Goal: Information Seeking & Learning: Learn about a topic

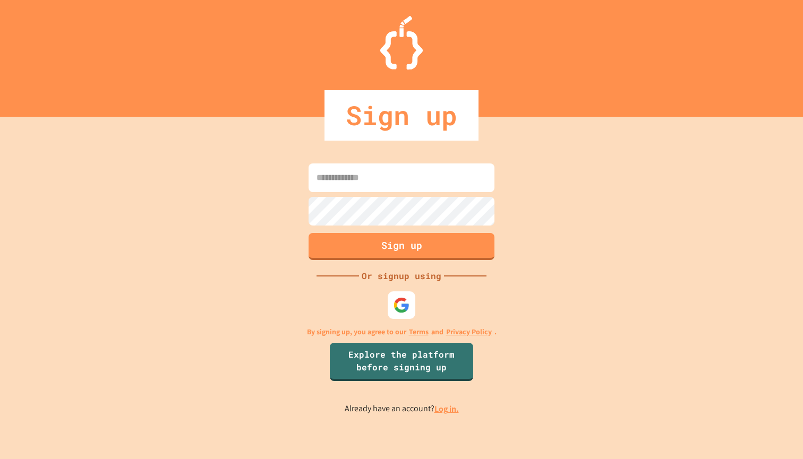
click at [397, 297] on img at bounding box center [401, 305] width 16 height 16
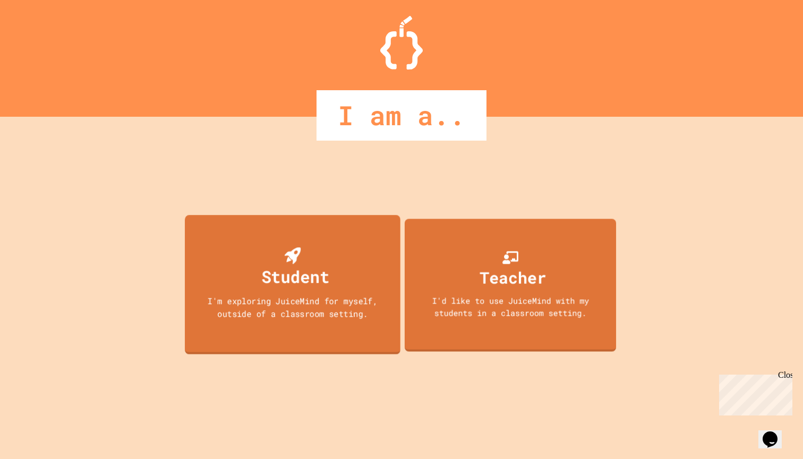
click at [319, 288] on div "Student" at bounding box center [295, 276] width 68 height 25
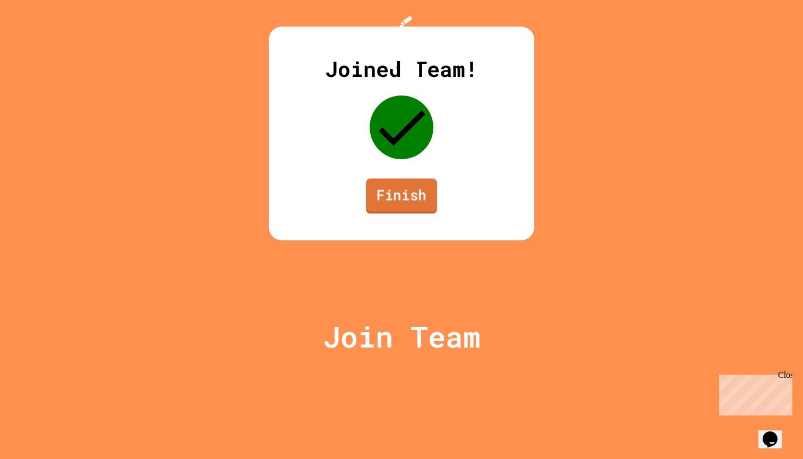
click at [404, 213] on link "Finish" at bounding box center [401, 195] width 71 height 35
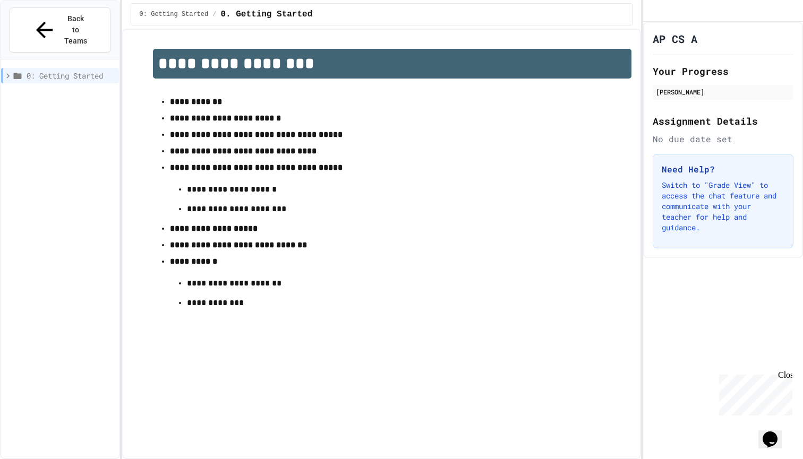
click at [200, 106] on strong "**********" at bounding box center [196, 102] width 52 height 8
click at [215, 291] on p "**********" at bounding box center [392, 285] width 411 height 17
click at [184, 71] on h1 "**********" at bounding box center [392, 64] width 479 height 30
click at [184, 65] on h1 "**********" at bounding box center [392, 64] width 479 height 30
click at [63, 21] on span "Back to Teams" at bounding box center [75, 29] width 25 height 33
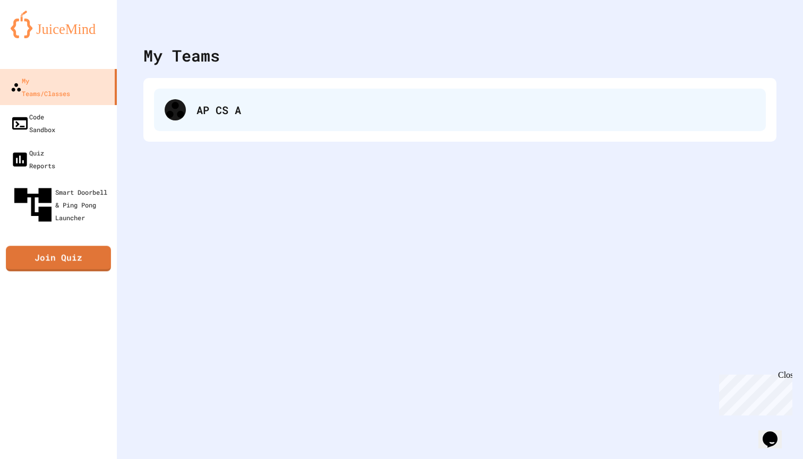
click at [228, 96] on div "AP CS A" at bounding box center [460, 110] width 612 height 42
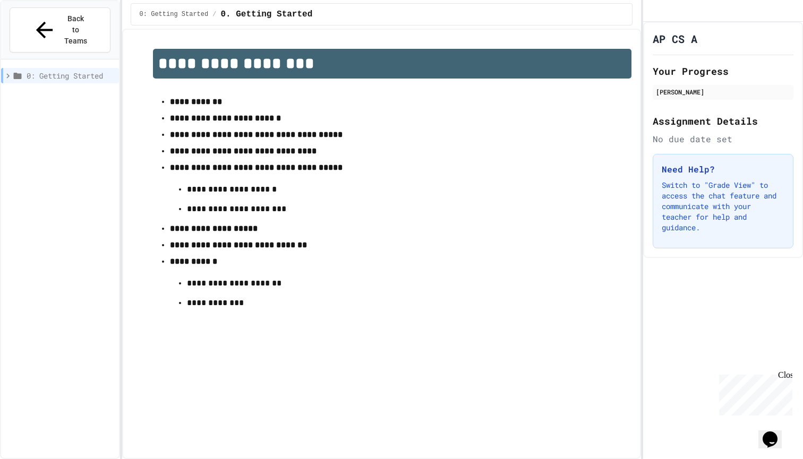
click at [567, 82] on p at bounding box center [392, 86] width 479 height 14
click at [565, 66] on h1 "**********" at bounding box center [392, 64] width 479 height 30
click at [669, 60] on div "AP CS A Your Progress Azim Moosa Assignment Details No due date set Need Help? …" at bounding box center [723, 140] width 160 height 236
click at [677, 97] on div "[PERSON_NAME]" at bounding box center [723, 92] width 134 height 10
click at [96, 19] on button "Back to Teams" at bounding box center [60, 29] width 101 height 45
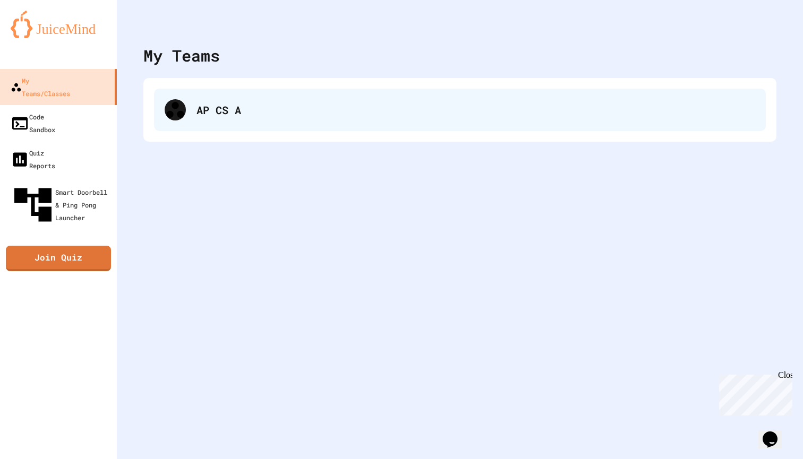
click at [203, 99] on div "AP CS A" at bounding box center [460, 110] width 612 height 42
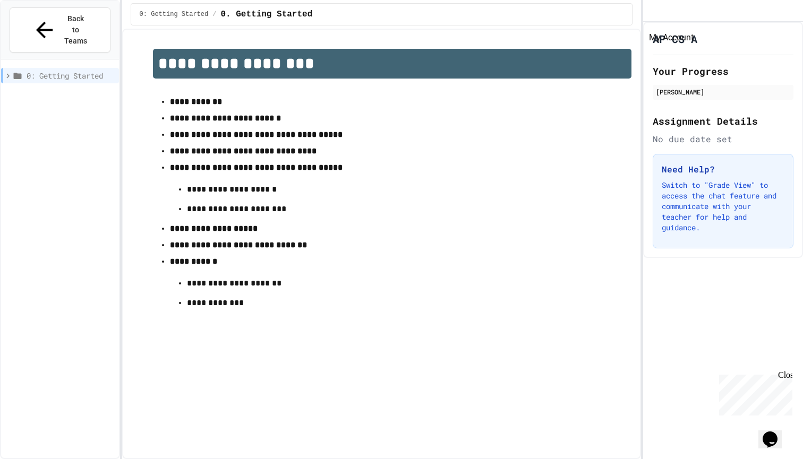
click at [664, 14] on icon "My Account" at bounding box center [659, 19] width 10 height 10
click at [632, 459] on div at bounding box center [401, 459] width 803 height 0
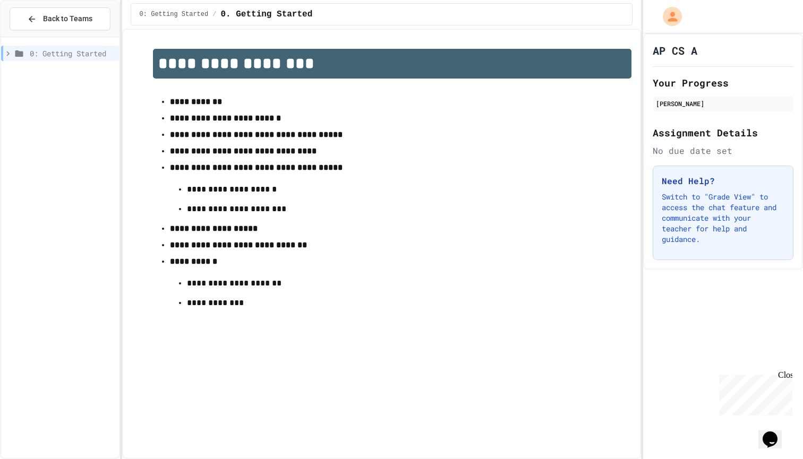
click at [8, 52] on icon at bounding box center [8, 54] width 10 height 10
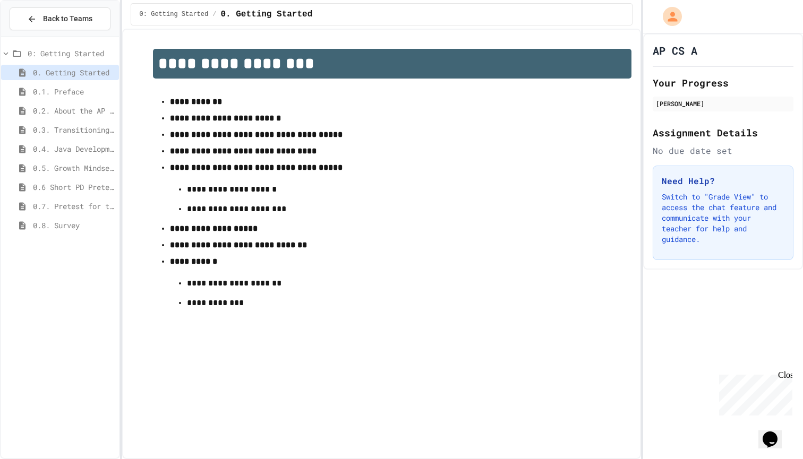
click at [56, 93] on span "0.1. Preface" at bounding box center [74, 91] width 82 height 11
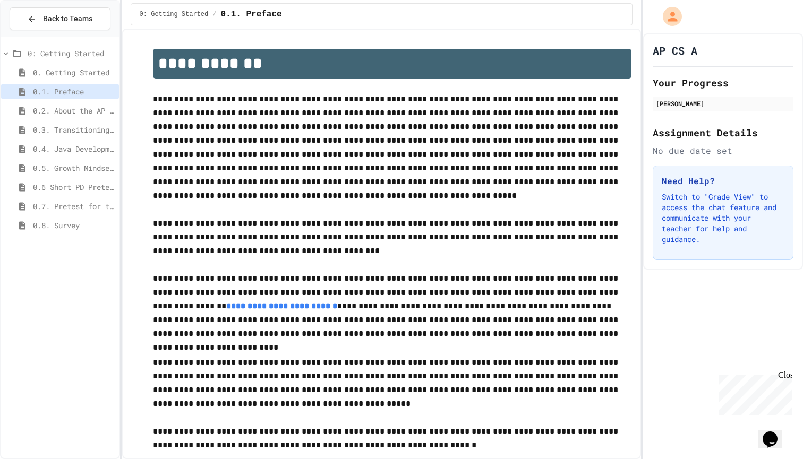
scroll to position [30, 0]
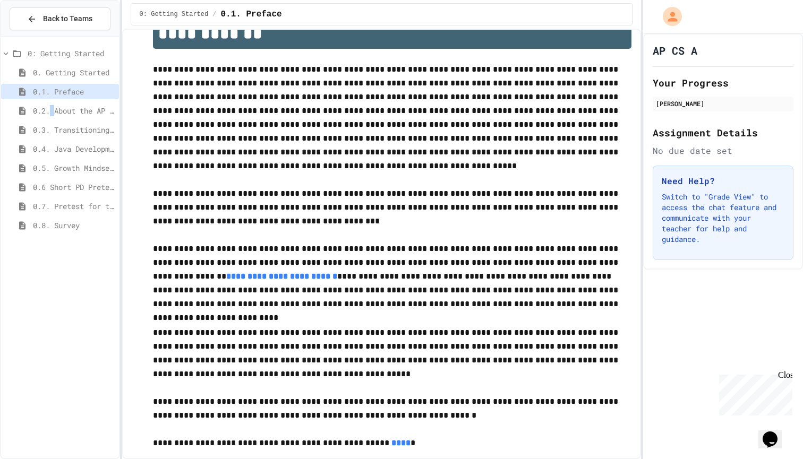
click at [53, 106] on span "0.2. About the AP CSA Exam" at bounding box center [74, 110] width 82 height 11
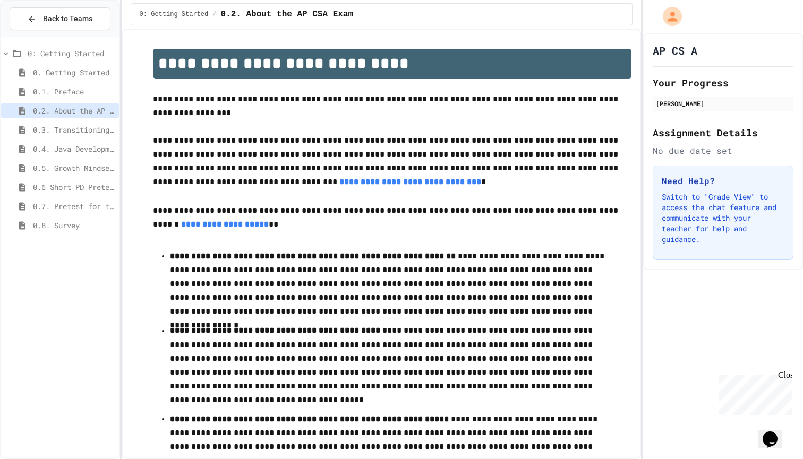
scroll to position [30, 0]
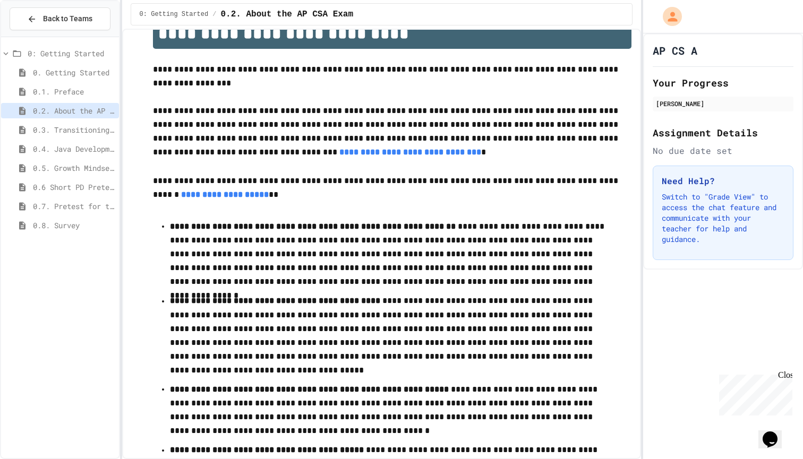
click at [53, 127] on span "0.3. Transitioning from AP CSP to AP CSA" at bounding box center [74, 129] width 82 height 11
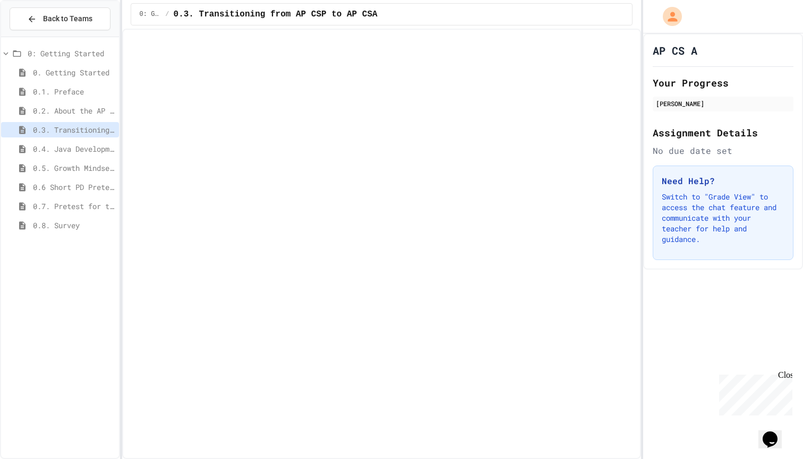
scroll to position [30, 0]
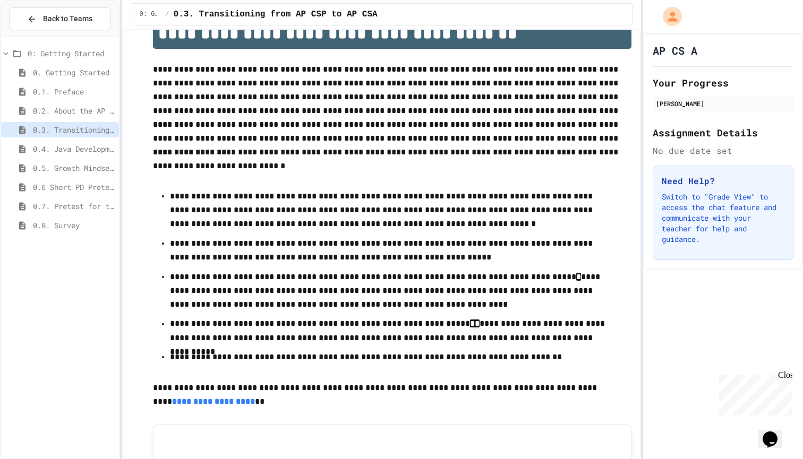
click at [55, 151] on span "0.4. Java Development Environments" at bounding box center [74, 148] width 82 height 11
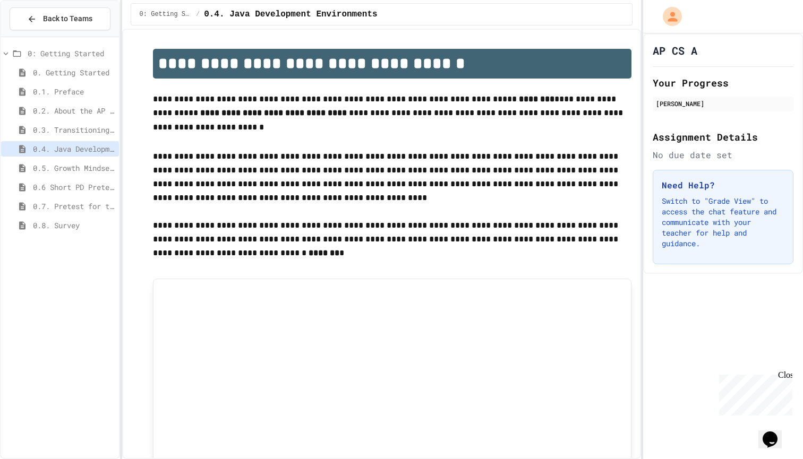
scroll to position [30, 0]
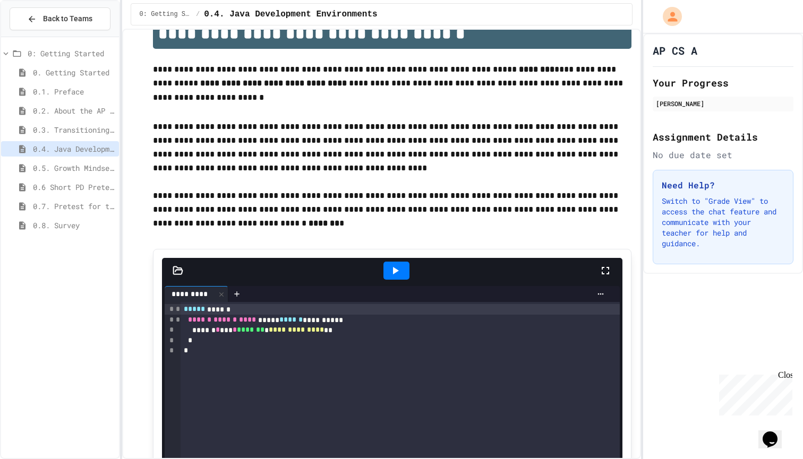
click at [76, 65] on div "0. Getting Started" at bounding box center [60, 72] width 118 height 15
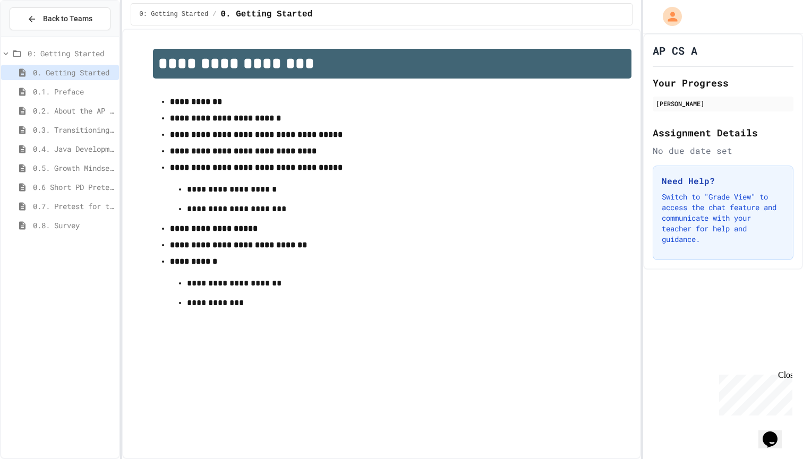
click at [89, 97] on span "0.1. Preface" at bounding box center [74, 91] width 82 height 11
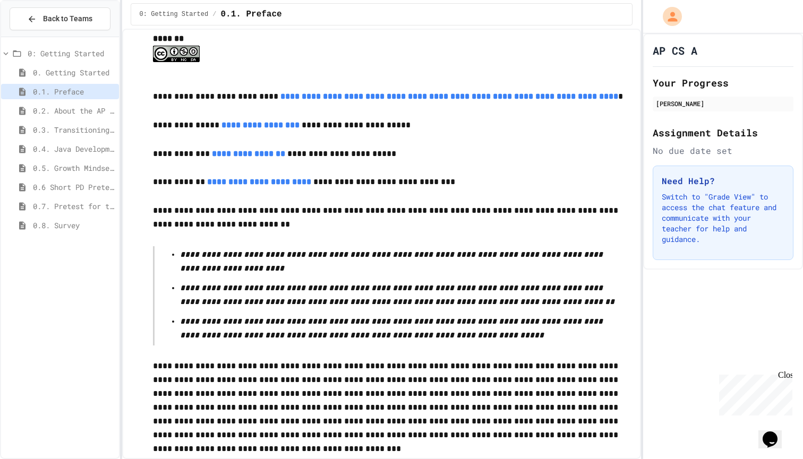
scroll to position [1848, 0]
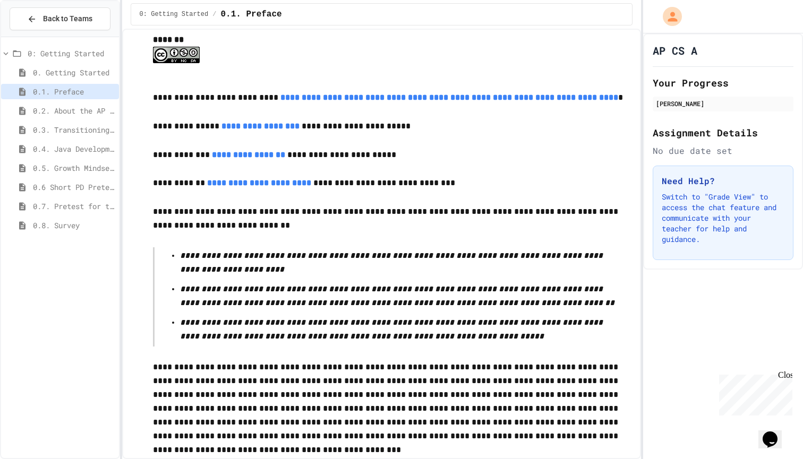
click at [65, 116] on div "0.2. About the AP CSA Exam" at bounding box center [60, 110] width 118 height 15
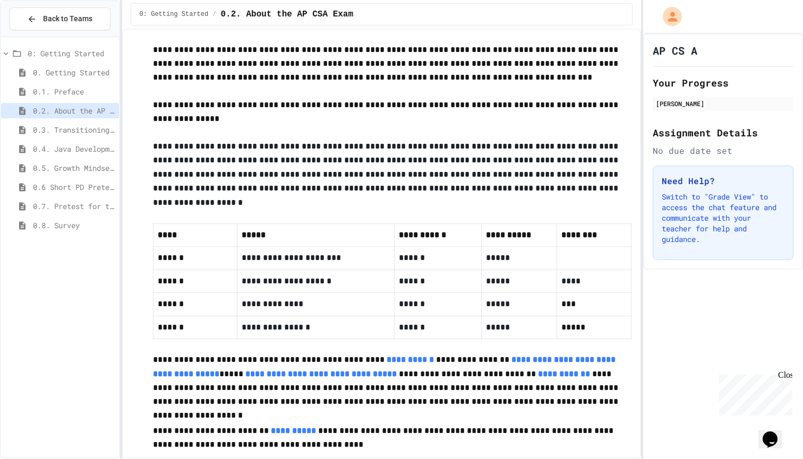
click at [82, 127] on span "0.3. Transitioning from AP CSP to AP CSA" at bounding box center [74, 129] width 82 height 11
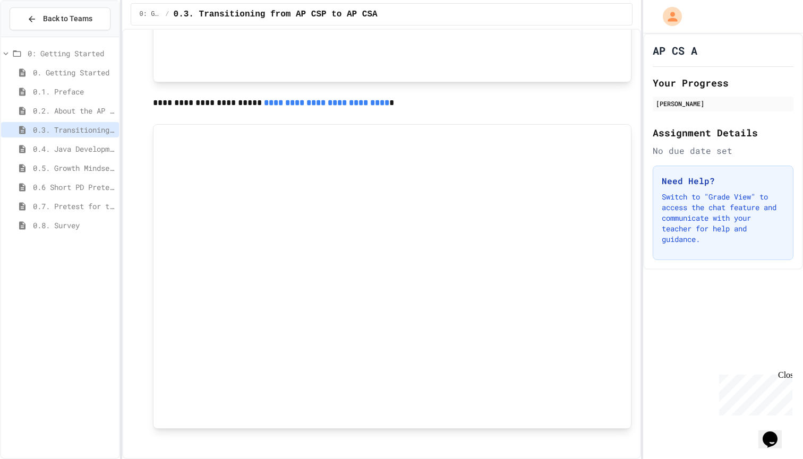
scroll to position [673, 0]
click at [71, 143] on div "0.4. Java Development Environments" at bounding box center [60, 148] width 118 height 15
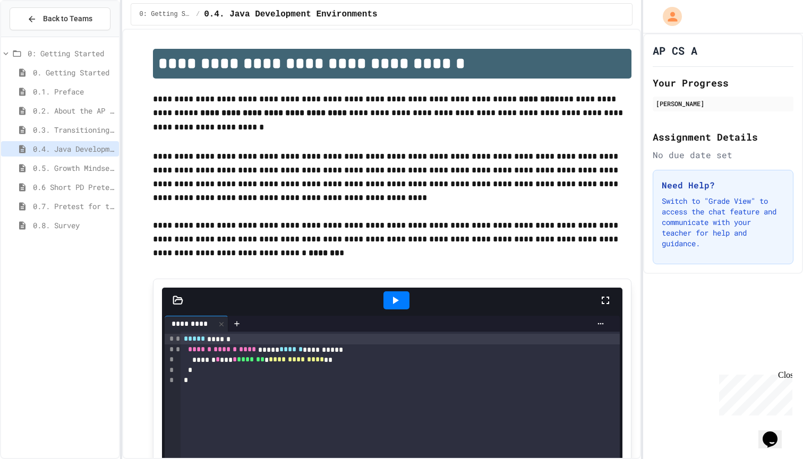
click at [78, 159] on div "0.4. Java Development Environments" at bounding box center [60, 150] width 118 height 19
click at [78, 162] on div "0.5. Growth Mindset and Pair Programming" at bounding box center [60, 167] width 118 height 15
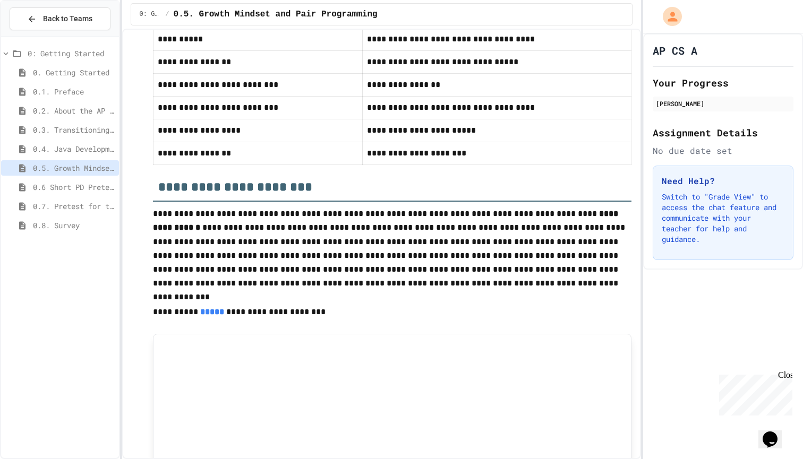
scroll to position [317, 0]
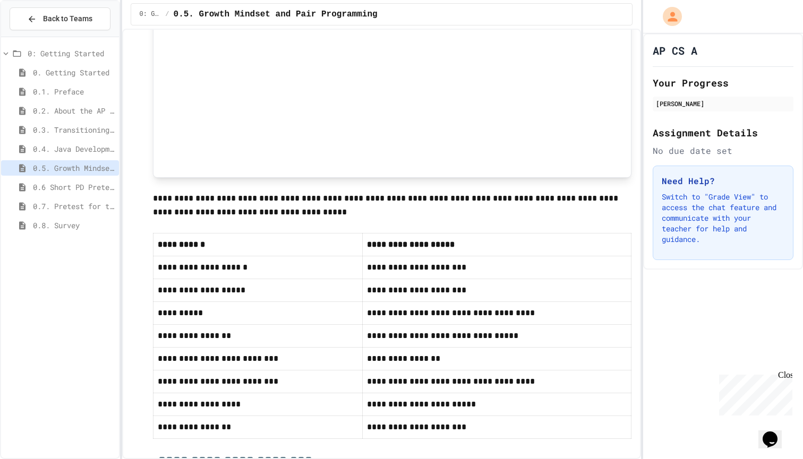
click at [72, 190] on span "0.6 Short PD Pretest" at bounding box center [74, 187] width 82 height 11
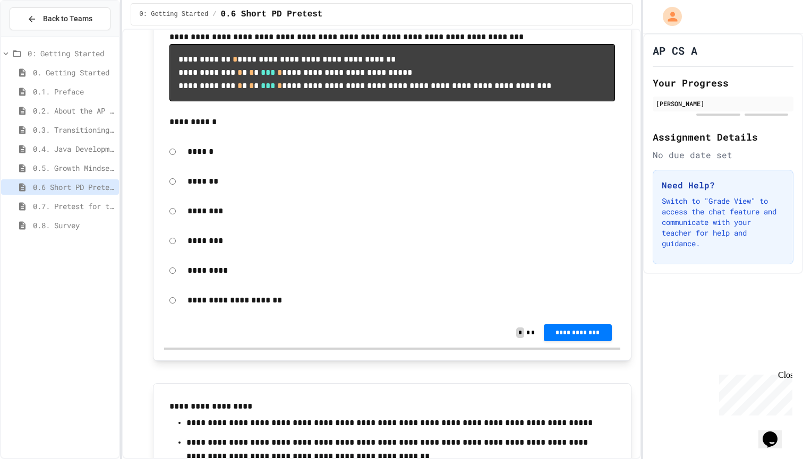
scroll to position [354, 0]
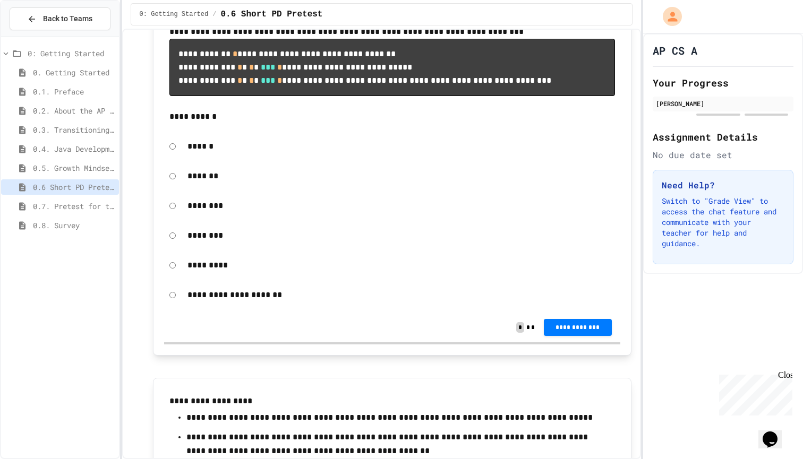
click at [86, 73] on span "0. Getting Started" at bounding box center [74, 72] width 82 height 11
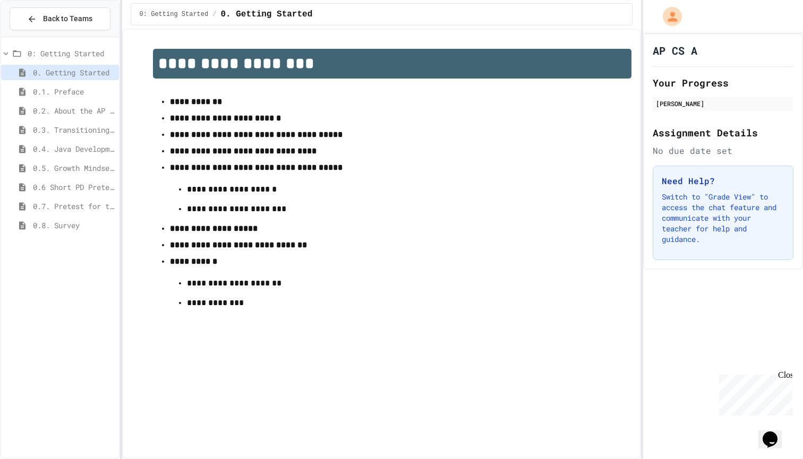
click at [38, 79] on div "0. Getting Started" at bounding box center [60, 72] width 118 height 15
click at [36, 88] on span "0.1. Preface" at bounding box center [74, 91] width 82 height 11
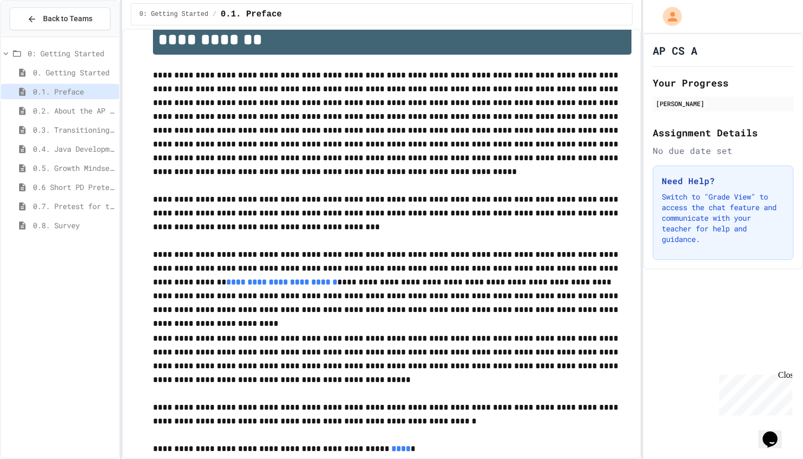
scroll to position [42, 0]
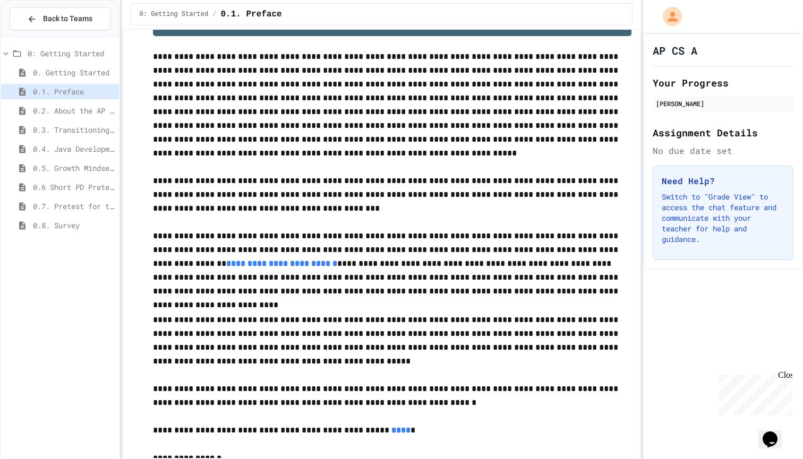
click at [104, 104] on div "0.2. About the AP CSA Exam" at bounding box center [60, 110] width 118 height 15
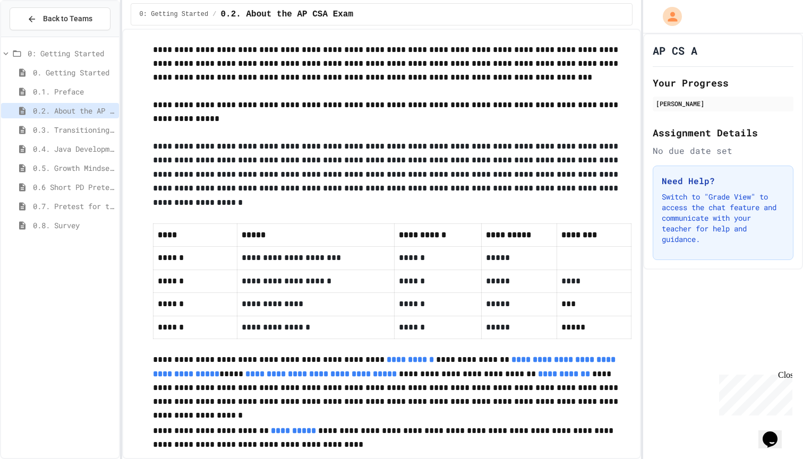
click at [78, 132] on span "0.3. Transitioning from AP CSP to AP CSA" at bounding box center [74, 129] width 82 height 11
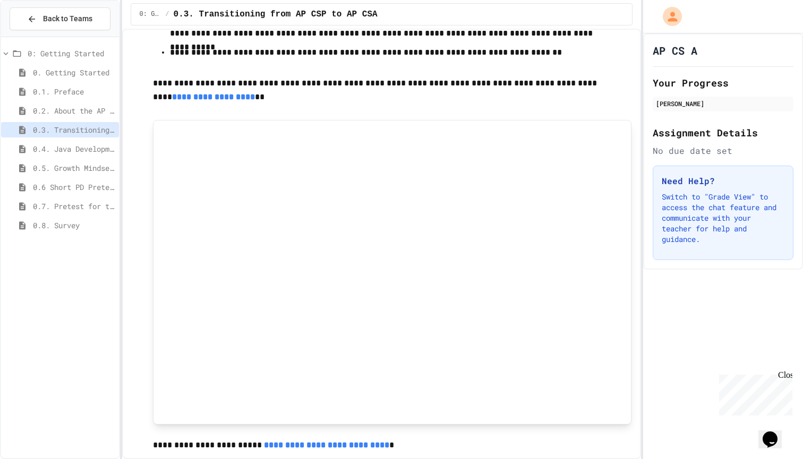
scroll to position [339, 0]
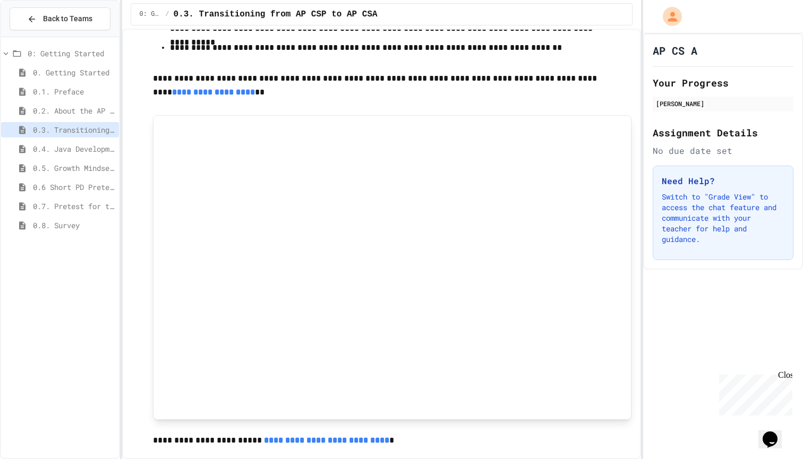
click at [425, 87] on p "**********" at bounding box center [392, 87] width 479 height 30
click at [426, 115] on div at bounding box center [392, 267] width 479 height 305
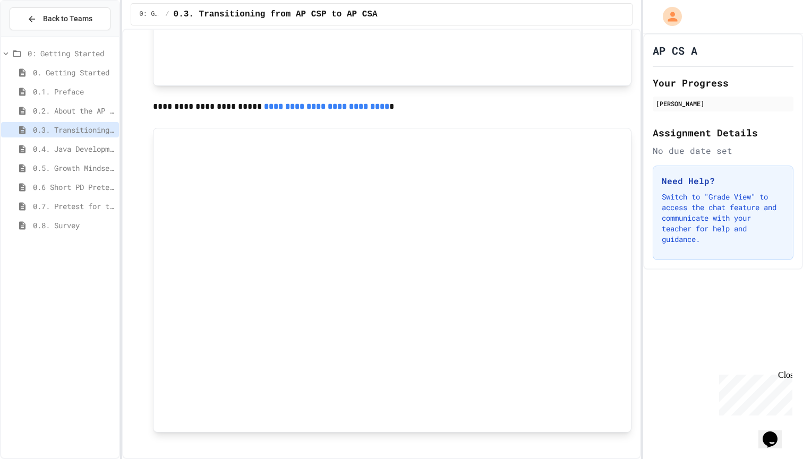
scroll to position [0, 0]
click at [100, 150] on span "0.4. Java Development Environments" at bounding box center [74, 148] width 82 height 11
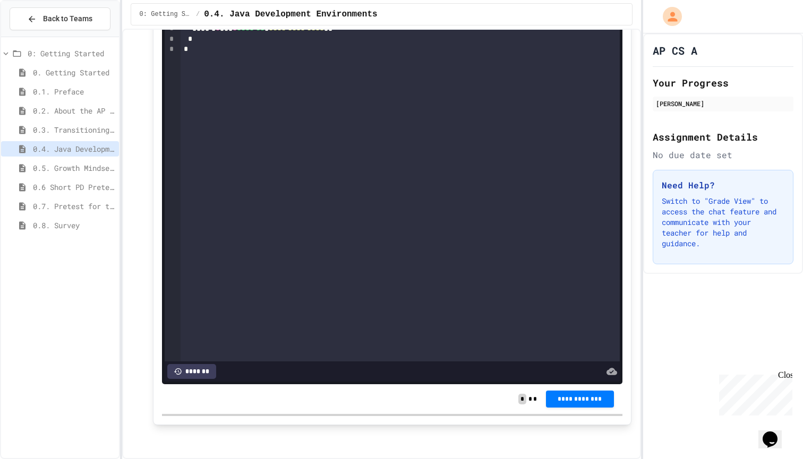
scroll to position [331, 0]
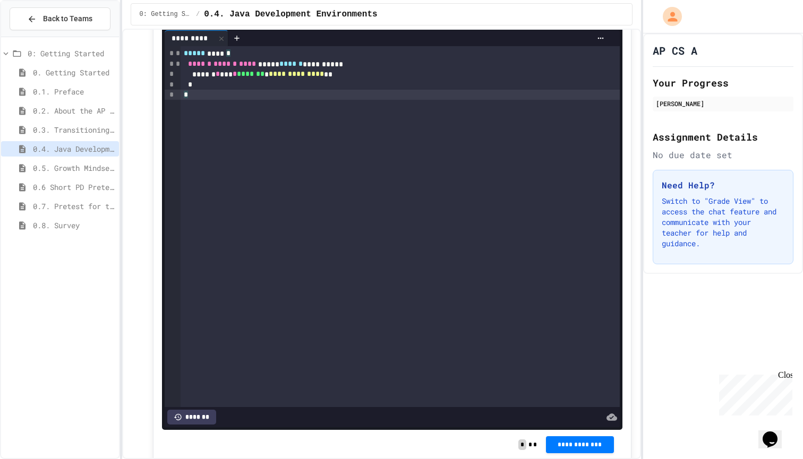
click at [224, 178] on div "**********" at bounding box center [400, 226] width 440 height 361
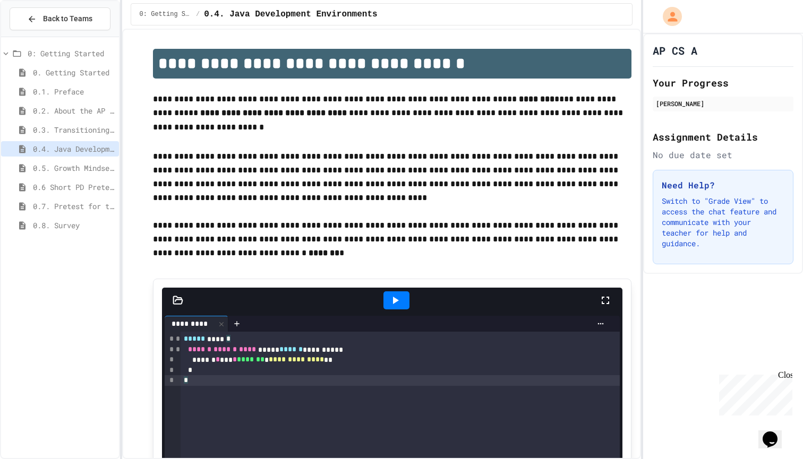
scroll to position [0, 0]
click at [397, 293] on div at bounding box center [396, 300] width 26 height 18
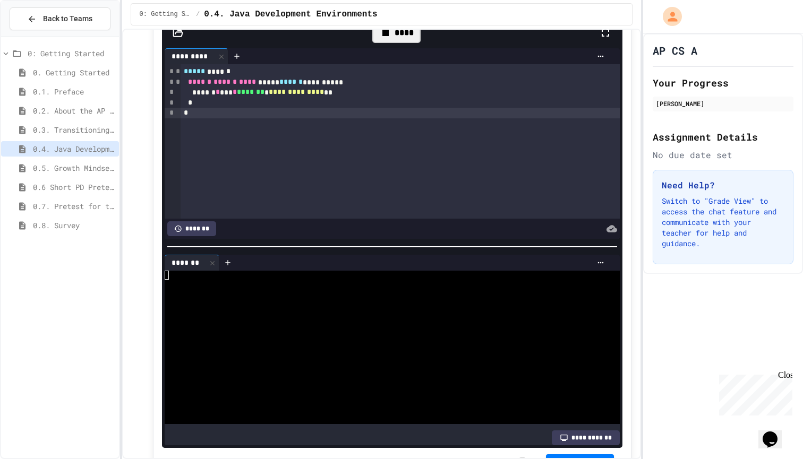
scroll to position [261, 0]
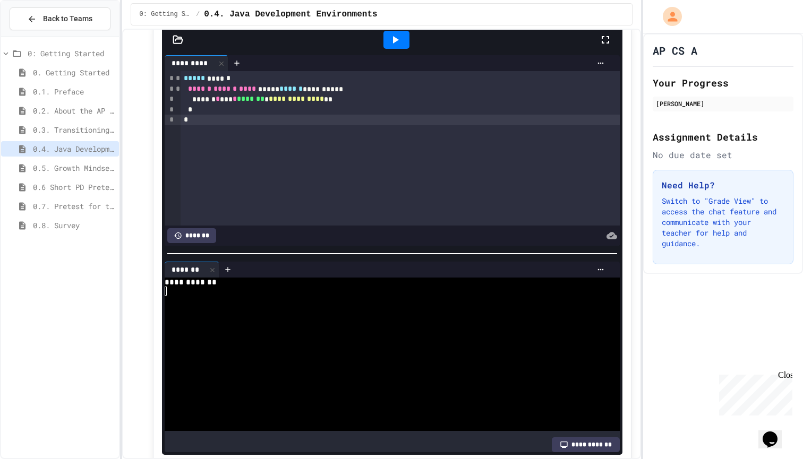
click at [382, 314] on div at bounding box center [387, 318] width 444 height 9
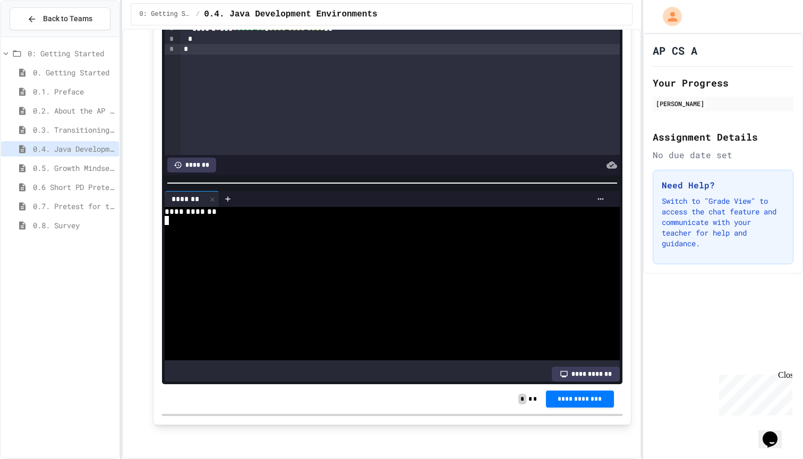
scroll to position [331, 0]
click at [555, 394] on button "**********" at bounding box center [580, 398] width 68 height 17
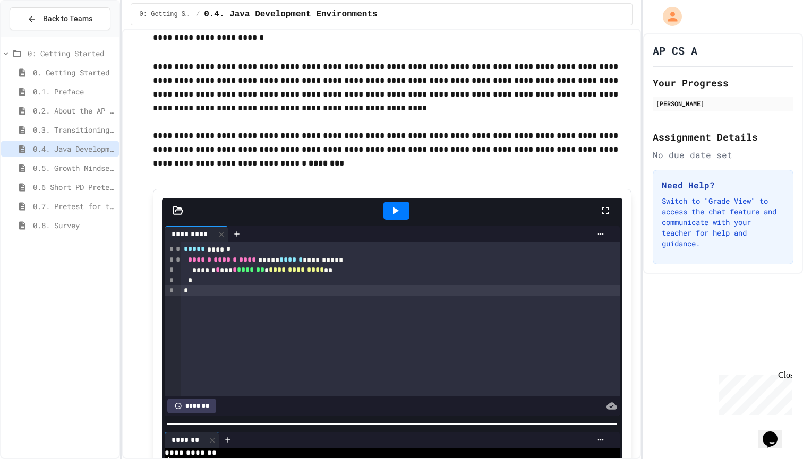
scroll to position [108, 0]
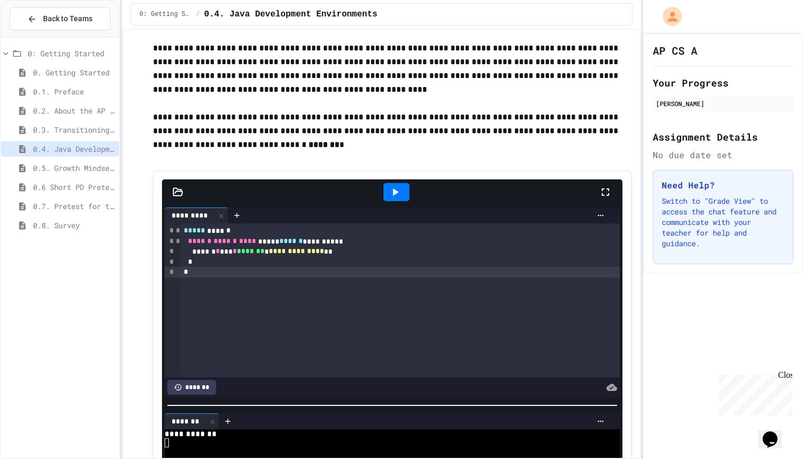
click at [102, 166] on span "0.5. Growth Mindset and Pair Programming" at bounding box center [74, 167] width 82 height 11
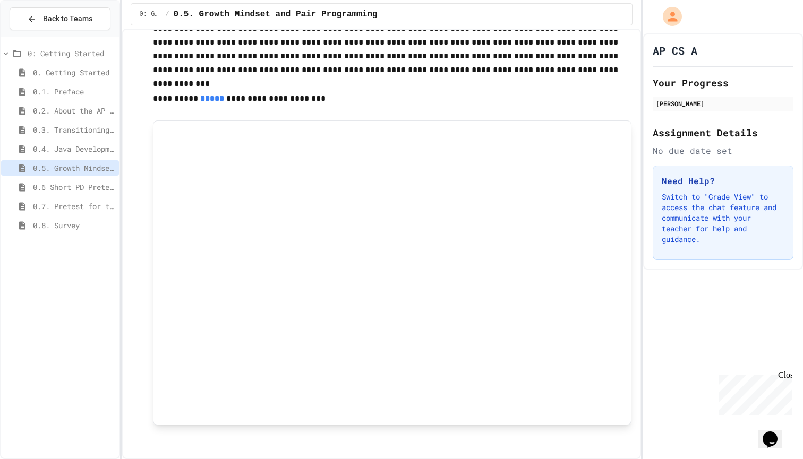
scroll to position [805, 0]
click at [64, 176] on div "0.5. Growth Mindset and Pair Programming" at bounding box center [60, 169] width 118 height 19
click at [67, 192] on span "0.6 Short PD Pretest" at bounding box center [74, 187] width 82 height 11
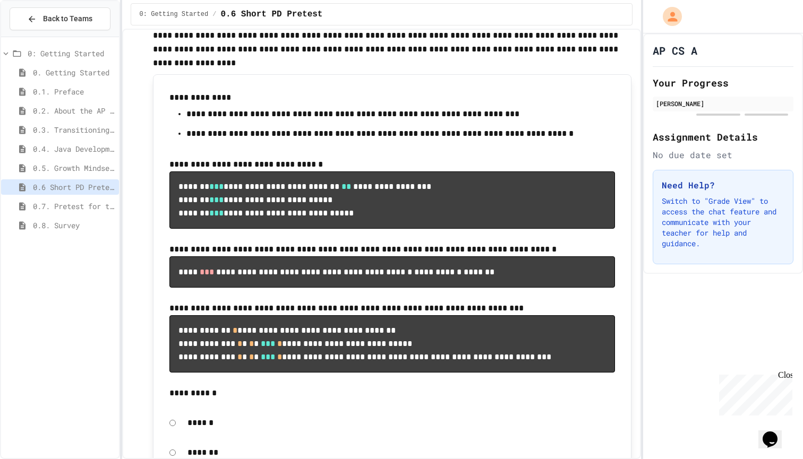
scroll to position [69, 0]
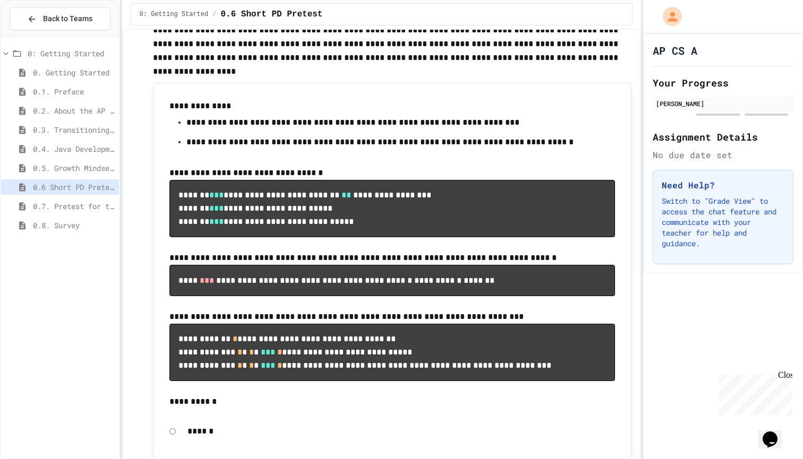
click at [82, 205] on span "0.7. Pretest for the AP CSA Exam" at bounding box center [74, 206] width 82 height 11
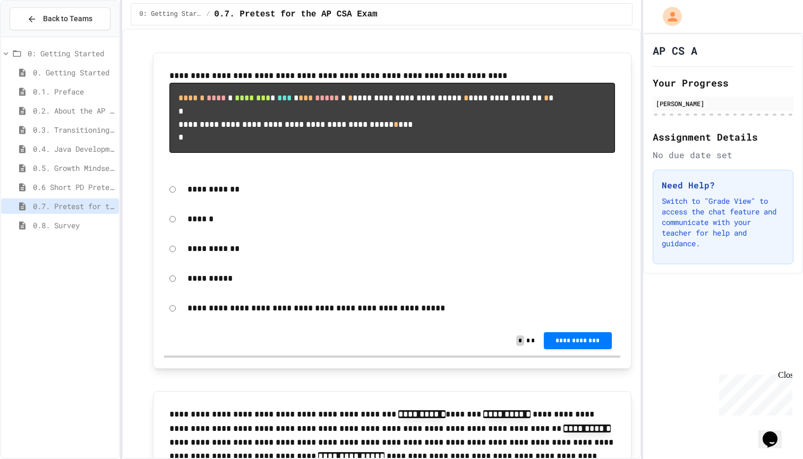
scroll to position [74, 0]
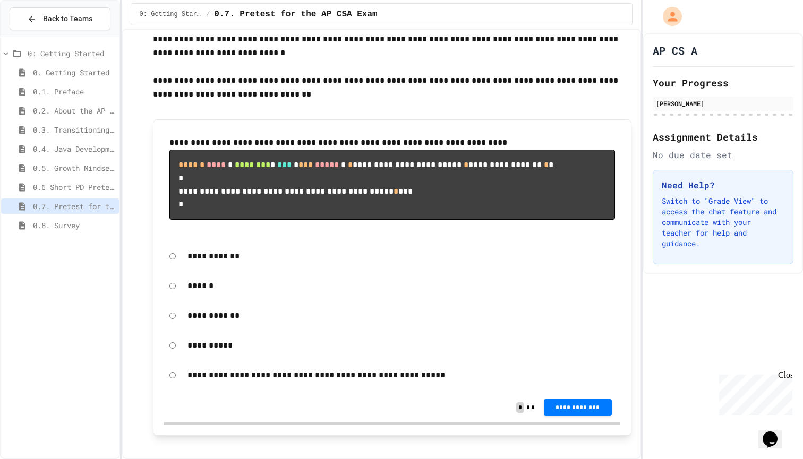
click at [73, 74] on span "0. Getting Started" at bounding box center [74, 72] width 82 height 11
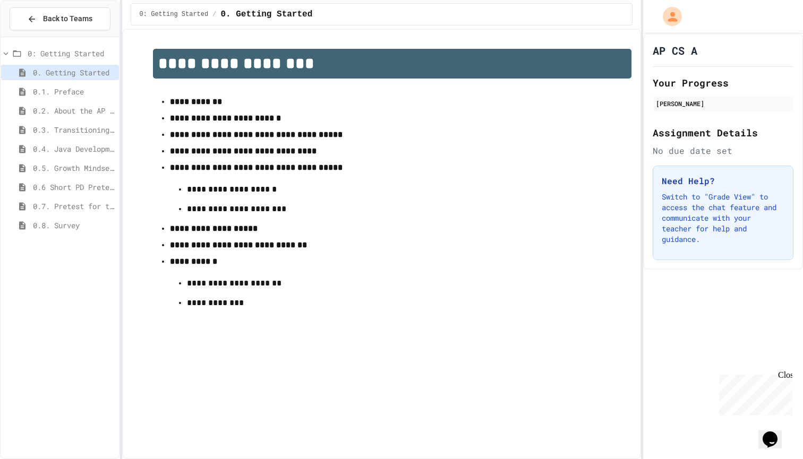
click at [47, 188] on span "0.6 Short PD Pretest" at bounding box center [74, 187] width 82 height 11
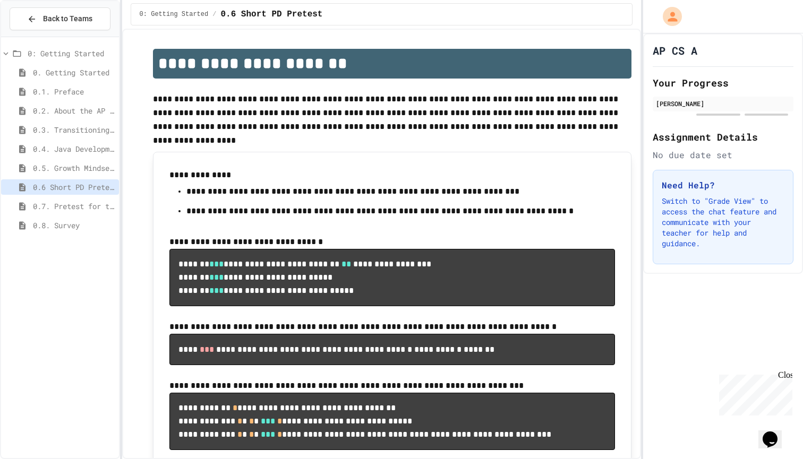
click at [196, 175] on p "**********" at bounding box center [392, 175] width 446 height 14
click at [80, 197] on div "0.6 Short PD Pretest" at bounding box center [60, 188] width 118 height 19
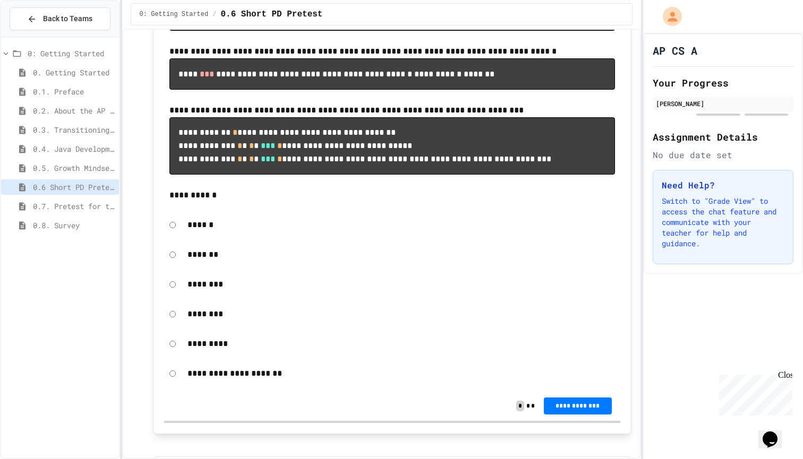
scroll to position [272, 0]
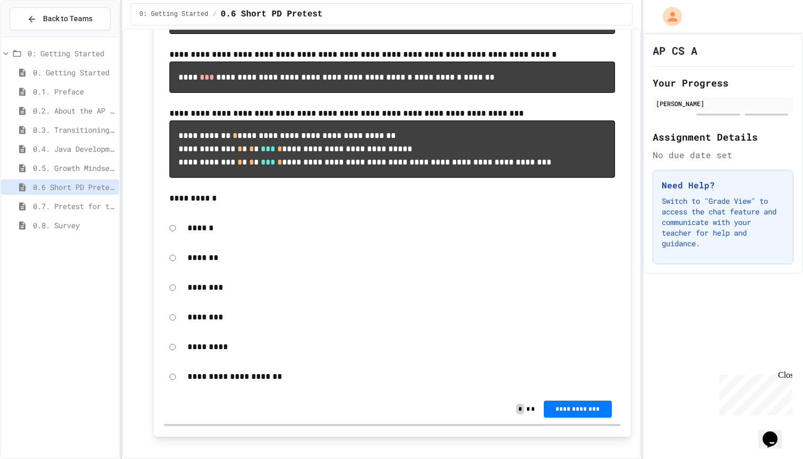
click at [207, 359] on div "*********" at bounding box center [401, 347] width 438 height 24
click at [210, 359] on div "*********" at bounding box center [401, 347] width 438 height 24
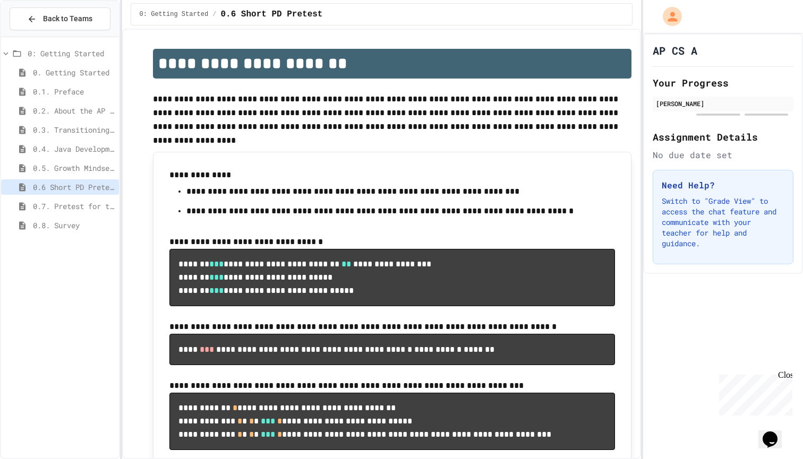
scroll to position [30, 0]
